Goal: Information Seeking & Learning: Learn about a topic

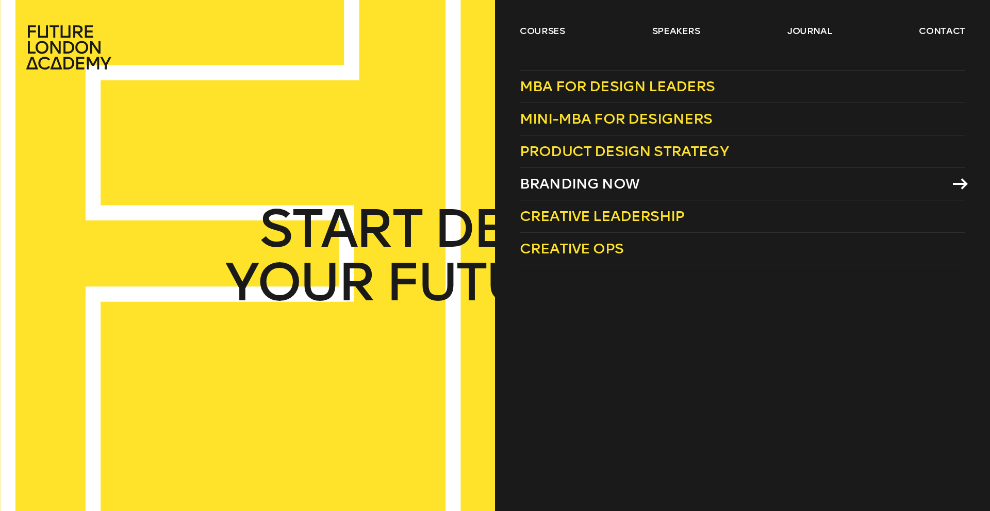
click at [583, 189] on span "Branding Now" at bounding box center [580, 183] width 120 height 17
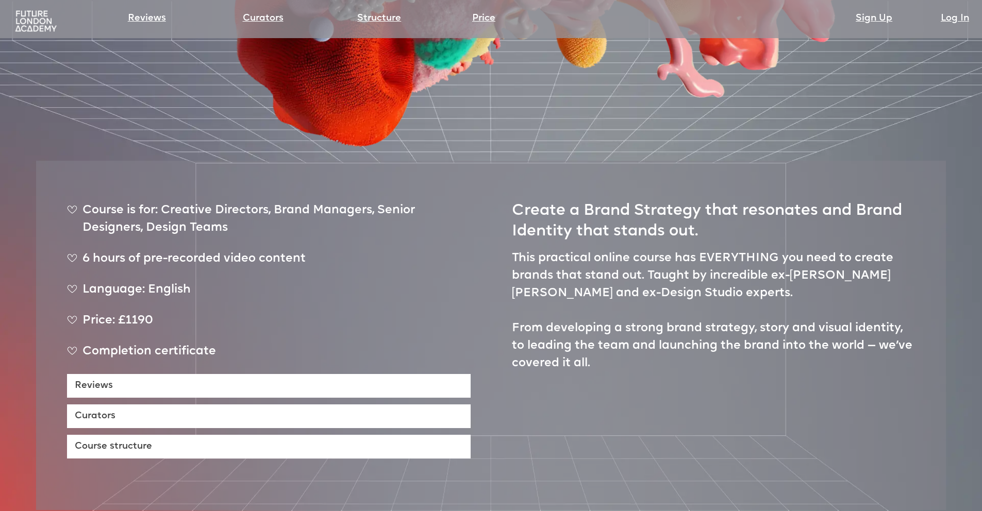
scroll to position [453, 0]
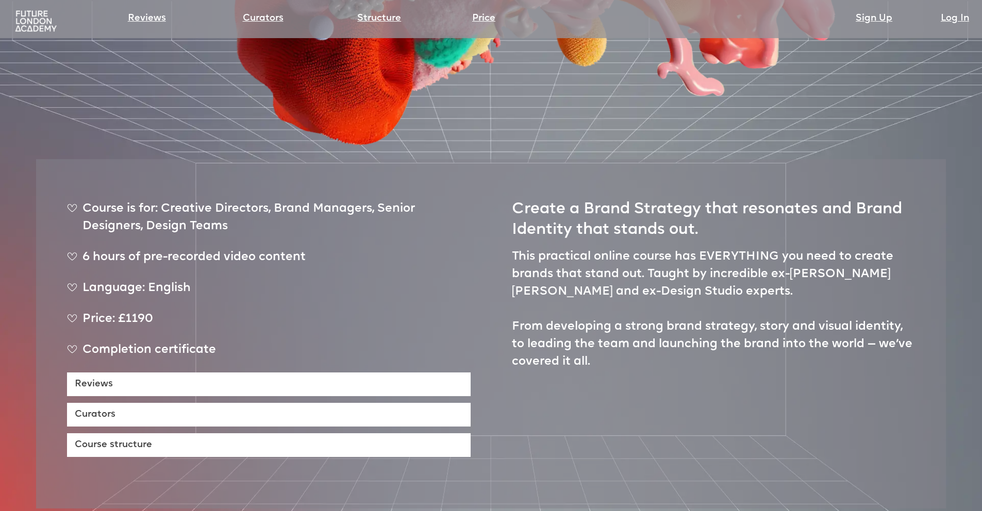
click at [151, 249] on div "6 hours of pre-recorded video content" at bounding box center [269, 262] width 404 height 26
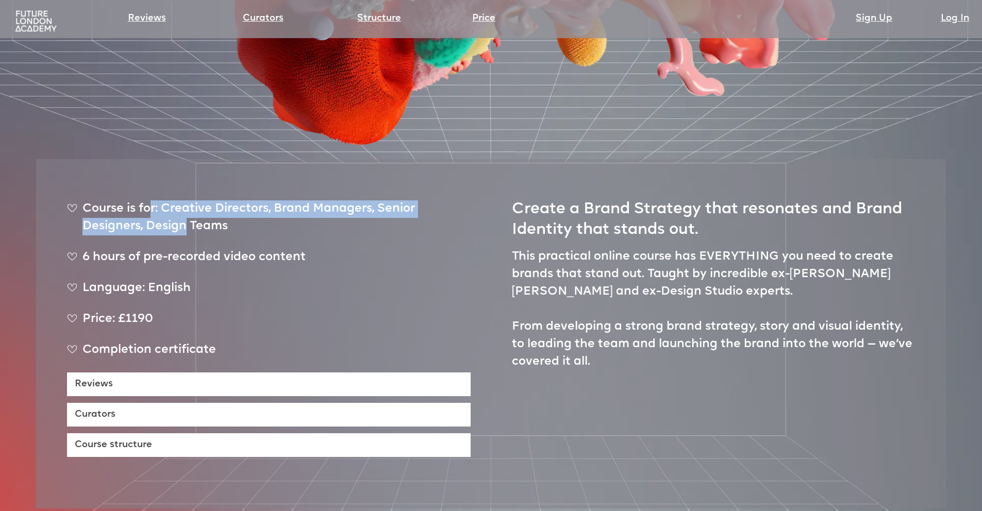
drag, startPoint x: 150, startPoint y: 170, endPoint x: 187, endPoint y: 189, distance: 42.0
click at [186, 201] on div "Course is for: Creative Directors, Brand Managers, Senior Designers, Design Tea…" at bounding box center [269, 222] width 404 height 43
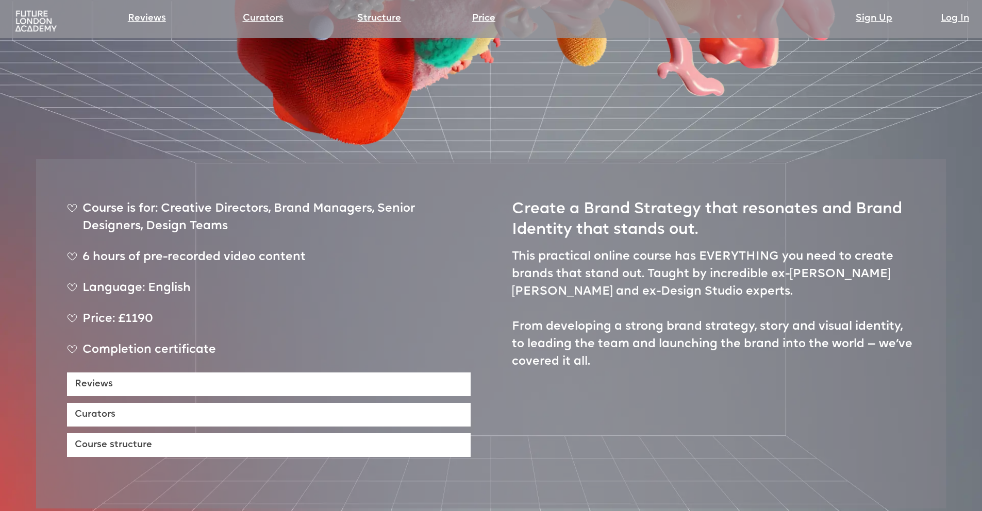
click at [517, 249] on p "This practical online course has EVERYTHING you need to create brands that stan…" at bounding box center [714, 310] width 404 height 123
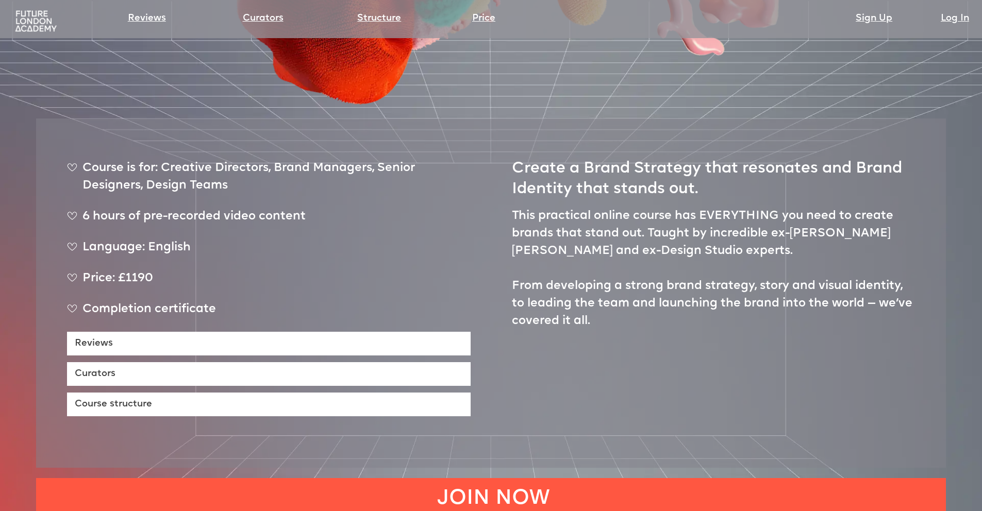
scroll to position [492, 0]
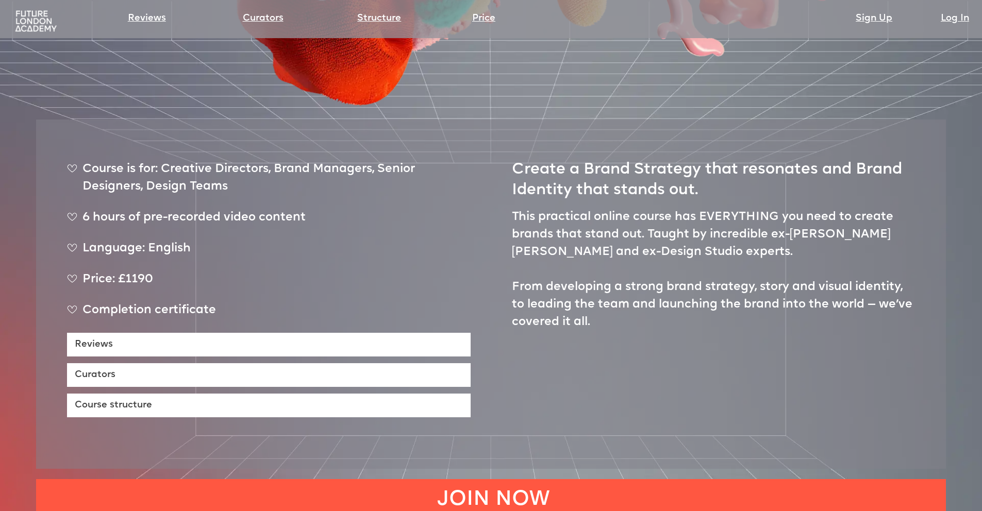
click at [145, 302] on div "Completion certificate" at bounding box center [269, 315] width 404 height 26
